Goal: Task Accomplishment & Management: Use online tool/utility

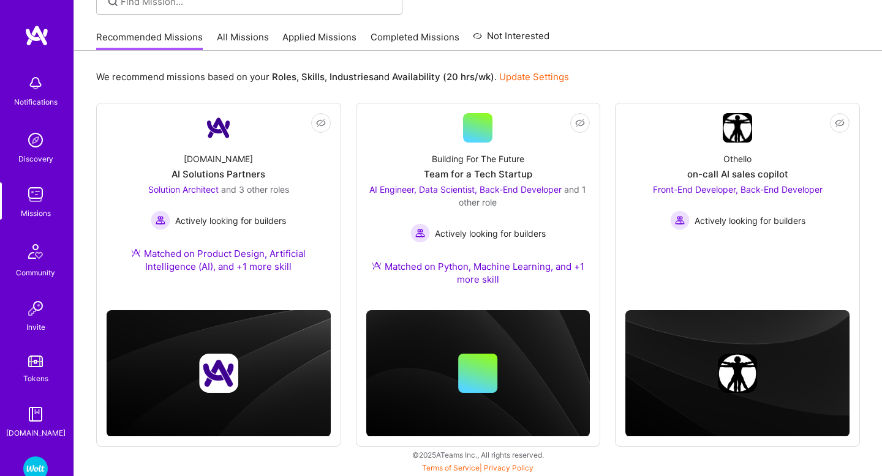
scroll to position [71, 0]
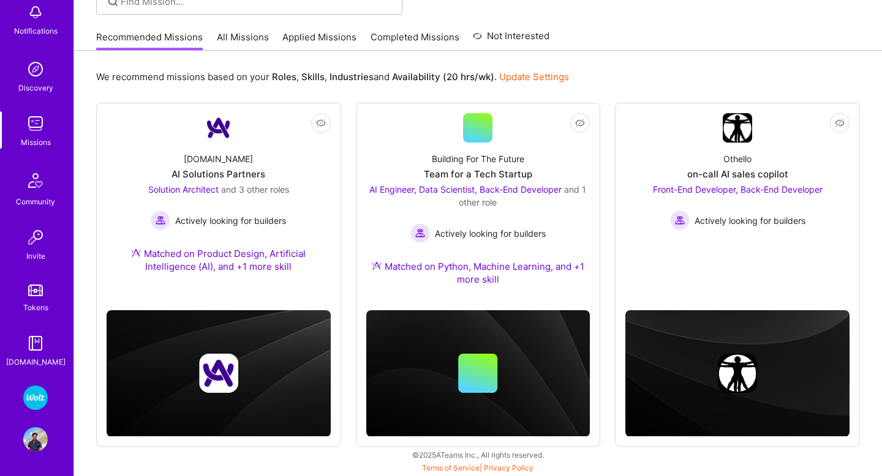
click at [36, 403] on img at bounding box center [35, 398] width 24 height 24
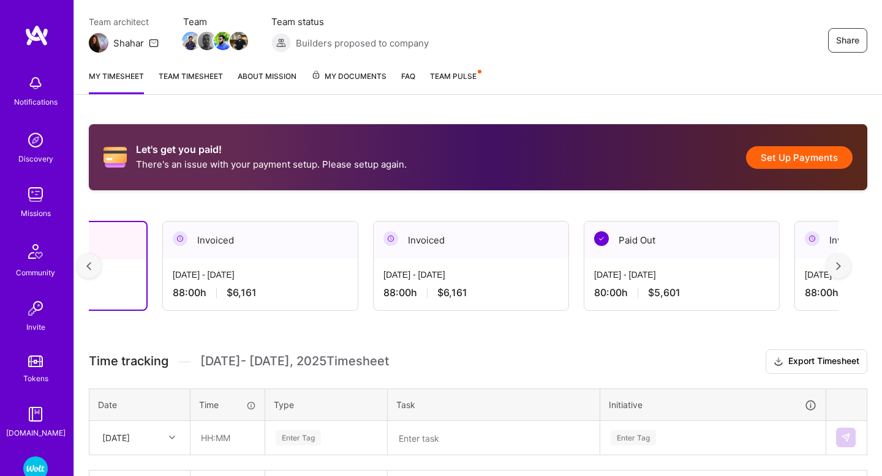
scroll to position [0, 62]
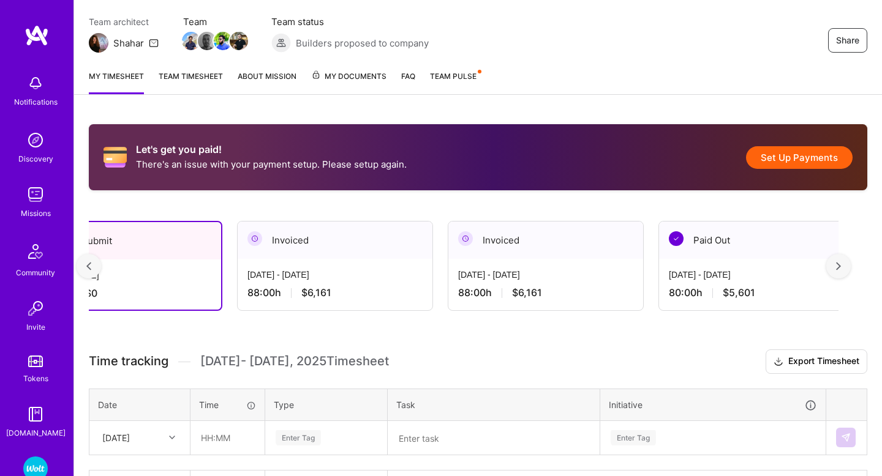
click at [359, 278] on div "[DATE] - [DATE]" at bounding box center [334, 275] width 175 height 13
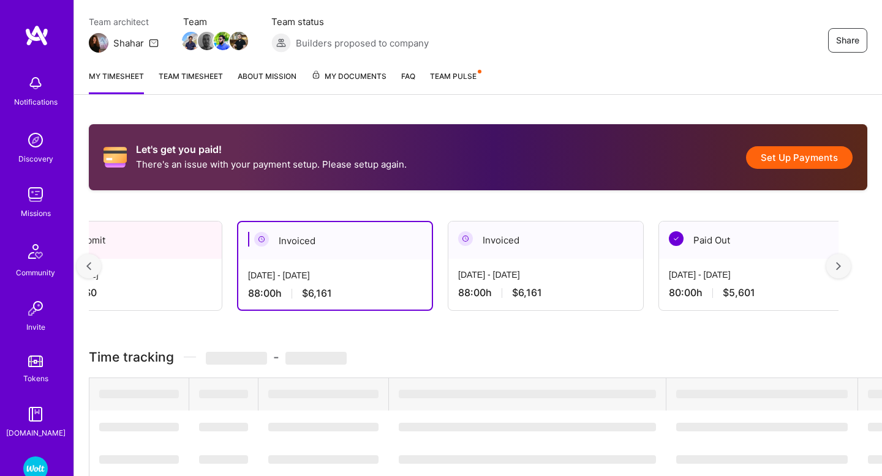
click at [356, 270] on div "[DATE] - [DATE]" at bounding box center [335, 275] width 174 height 13
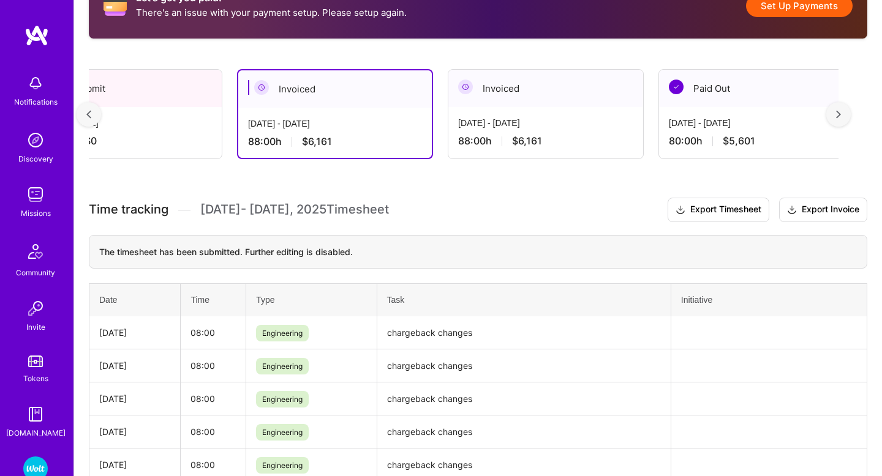
scroll to position [268, 0]
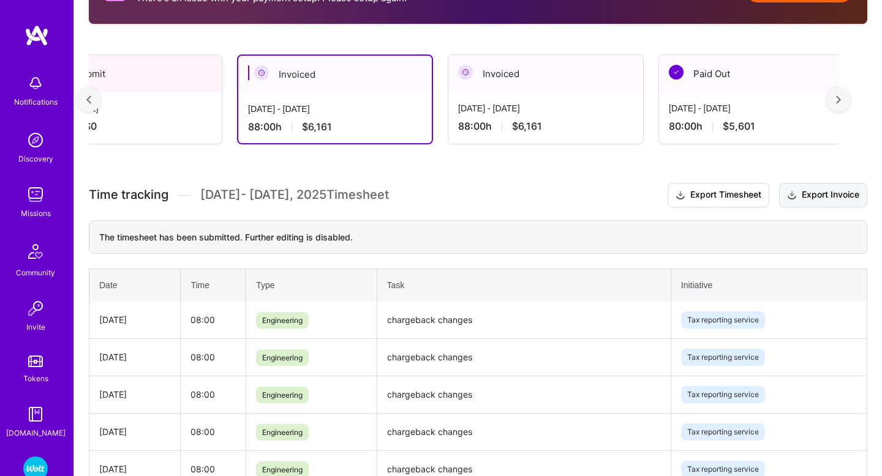
click at [844, 192] on button "Export Invoice" at bounding box center [823, 195] width 88 height 24
click at [575, 105] on div "[DATE] - [DATE]" at bounding box center [545, 108] width 175 height 13
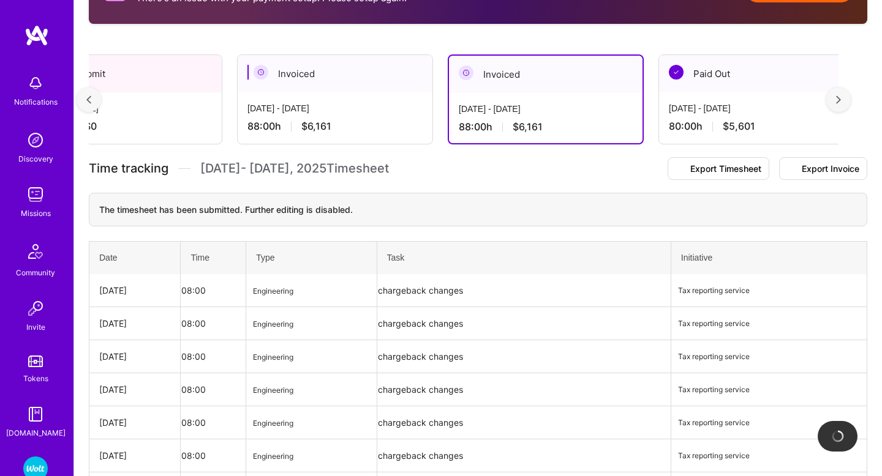
click at [554, 113] on div "[DATE] - [DATE]" at bounding box center [546, 109] width 174 height 13
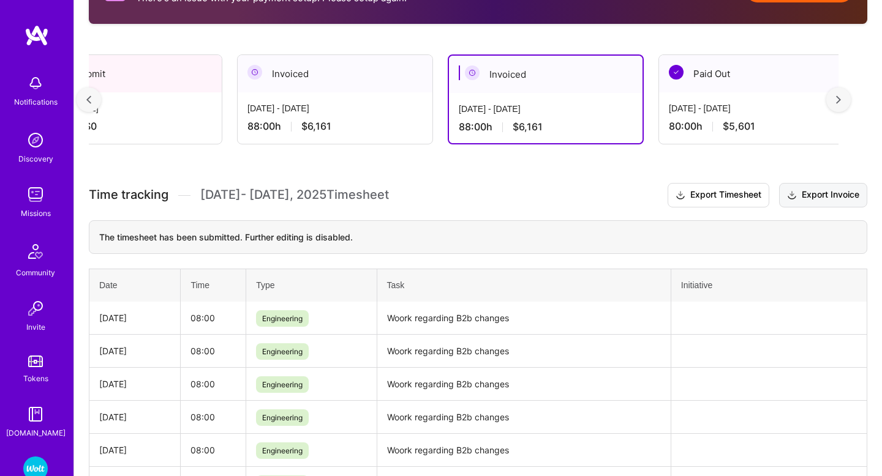
click at [822, 195] on button "Export Invoice" at bounding box center [823, 195] width 88 height 24
